Goal: Transaction & Acquisition: Purchase product/service

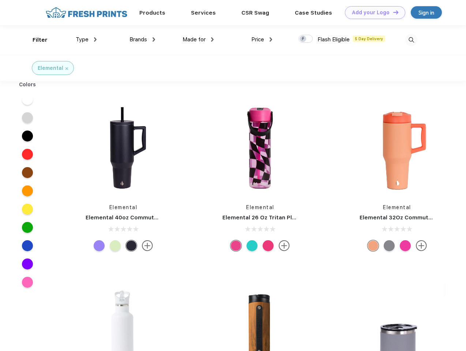
scroll to position [0, 0]
click at [372, 12] on link "Add your Logo Design Tool" at bounding box center [375, 12] width 60 height 13
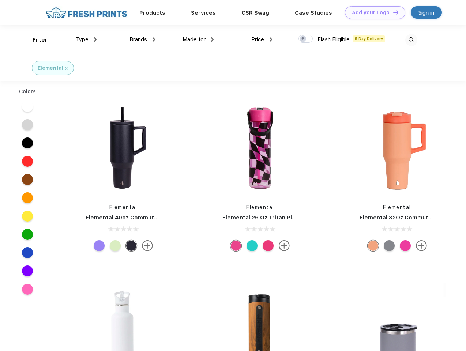
click at [0, 0] on div "Design Tool" at bounding box center [0, 0] width 0 height 0
click at [392, 12] on link "Add your Logo Design Tool" at bounding box center [375, 12] width 60 height 13
click at [35, 40] on div "Filter" at bounding box center [40, 40] width 15 height 8
click at [86, 39] on span "Type" at bounding box center [82, 39] width 13 height 7
click at [142, 39] on span "Brands" at bounding box center [138, 39] width 18 height 7
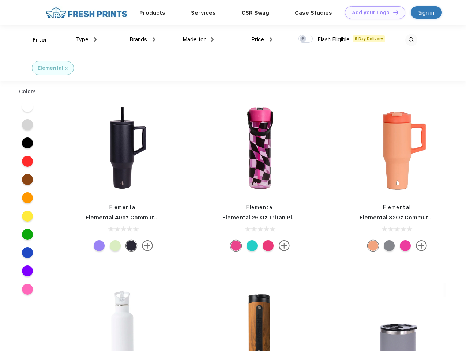
click at [198, 39] on span "Made for" at bounding box center [193, 39] width 23 height 7
click at [262, 39] on span "Price" at bounding box center [257, 39] width 13 height 7
click at [306, 39] on div at bounding box center [305, 39] width 14 height 8
click at [303, 39] on input "checkbox" at bounding box center [300, 36] width 5 height 5
click at [411, 40] on img at bounding box center [411, 40] width 12 height 12
